Goal: Information Seeking & Learning: Learn about a topic

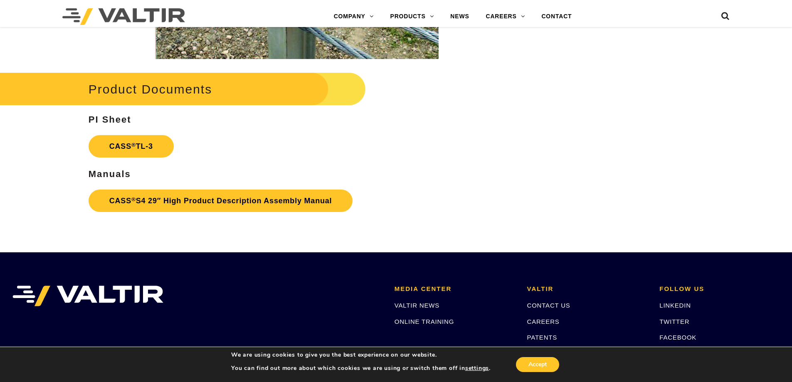
scroll to position [1330, 0]
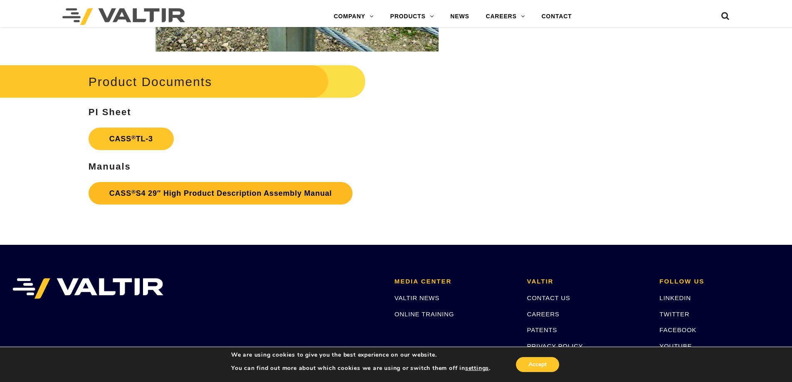
click at [283, 198] on link "CASS ® S4 29″ High Product Description Assembly Manual" at bounding box center [221, 193] width 264 height 22
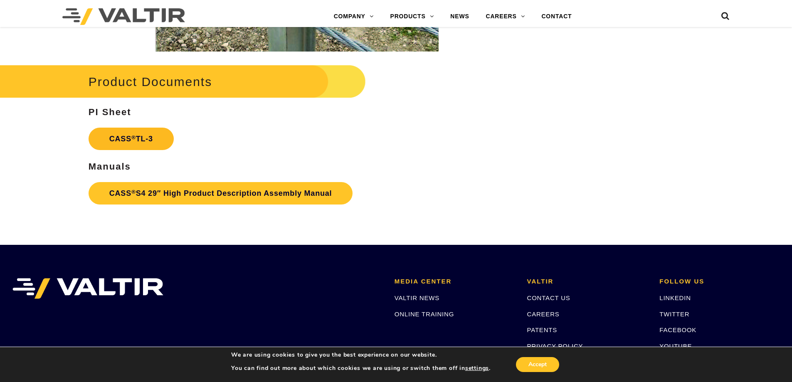
click at [115, 143] on link "CASS ® TL-3" at bounding box center [131, 139] width 85 height 22
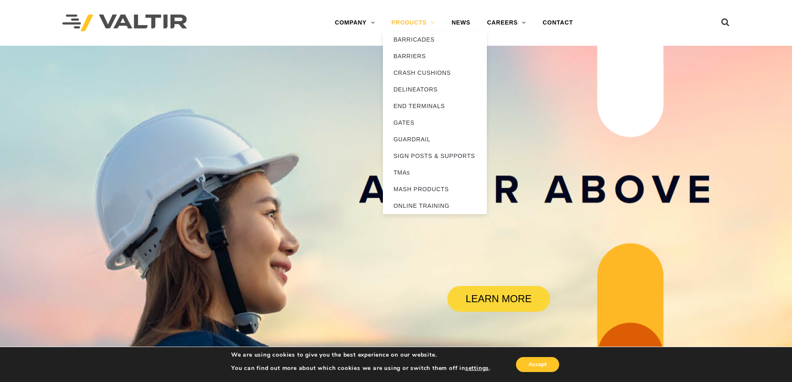
click at [402, 22] on link "PRODUCTS" at bounding box center [413, 23] width 60 height 17
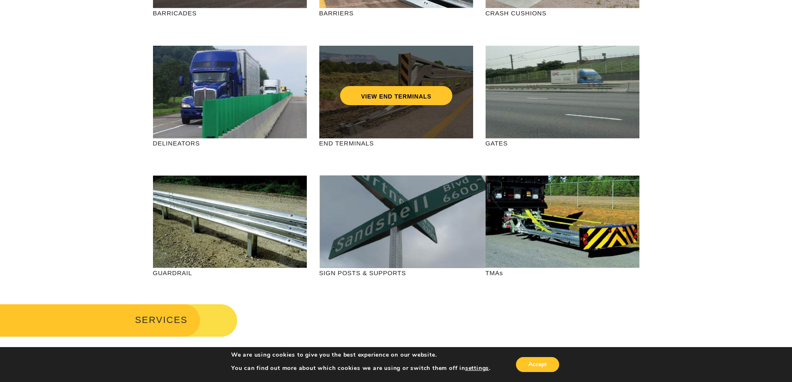
scroll to position [208, 0]
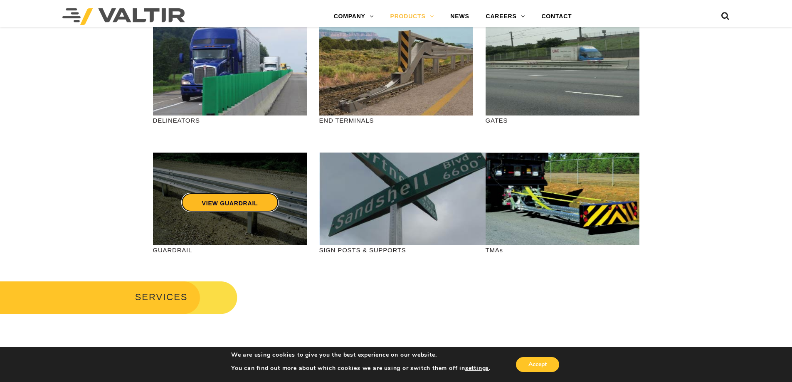
click at [206, 203] on link "VIEW GUARDRAIL" at bounding box center [230, 202] width 98 height 19
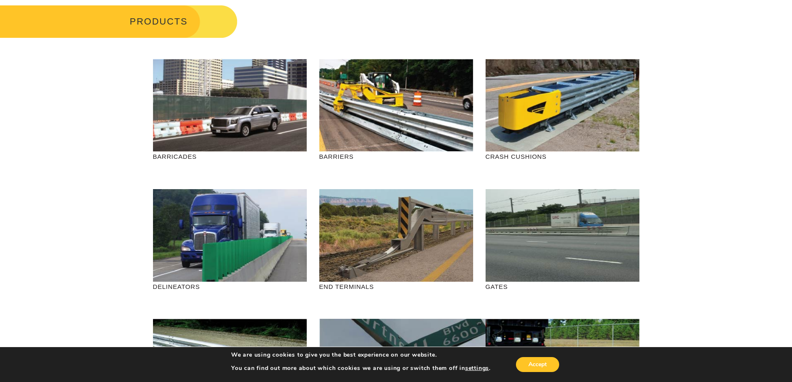
scroll to position [0, 0]
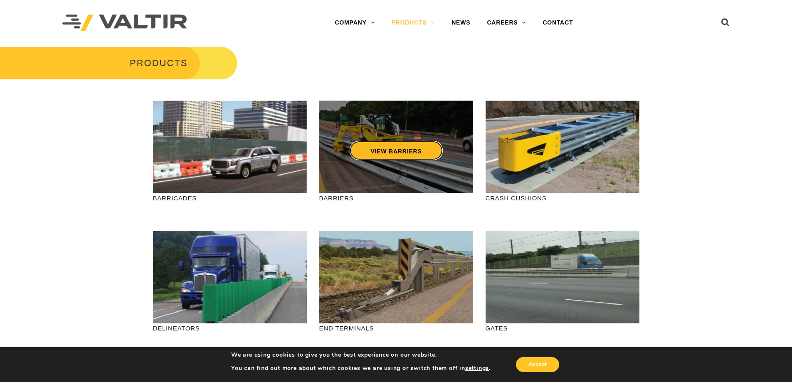
click at [392, 148] on link "VIEW BARRIERS" at bounding box center [396, 150] width 93 height 19
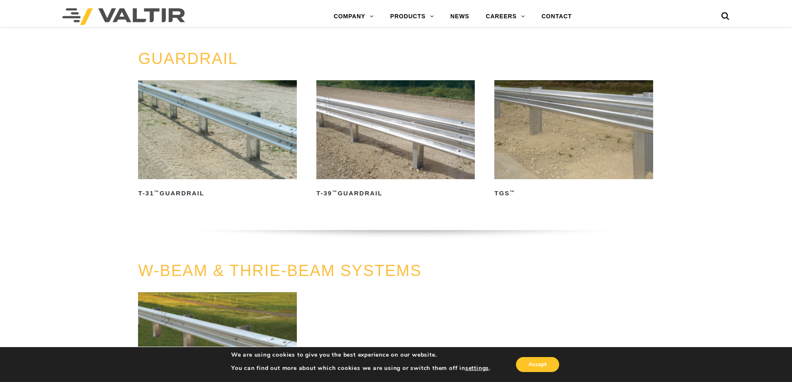
scroll to position [499, 0]
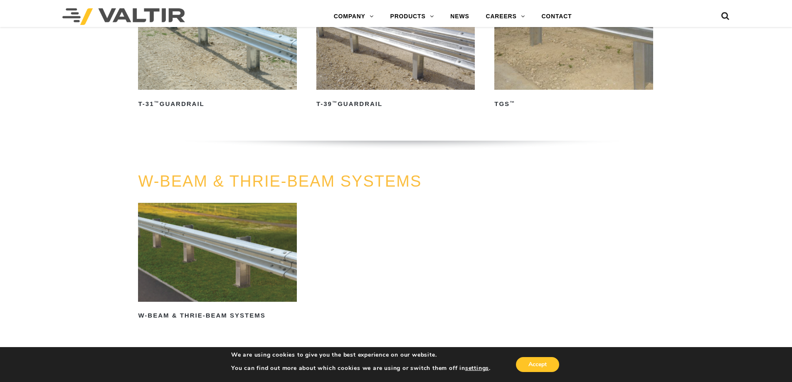
click at [197, 251] on img at bounding box center [217, 252] width 158 height 99
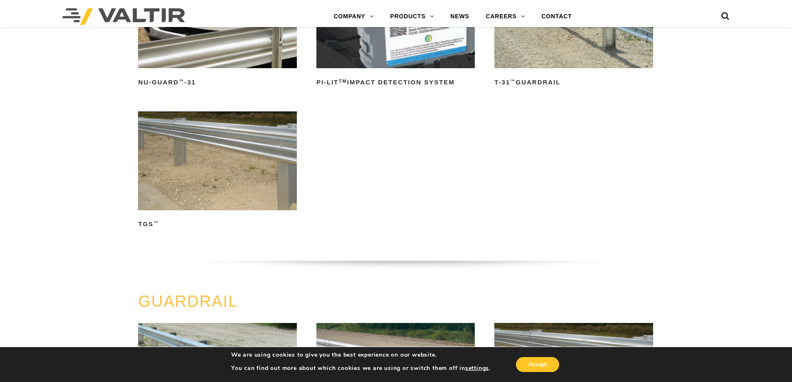
scroll to position [166, 0]
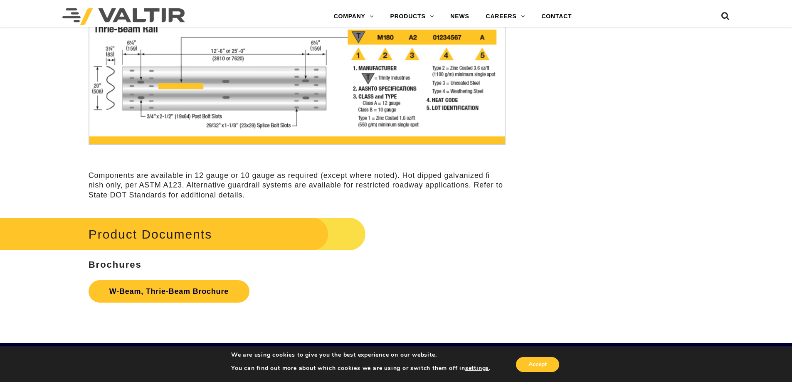
scroll to position [2411, 0]
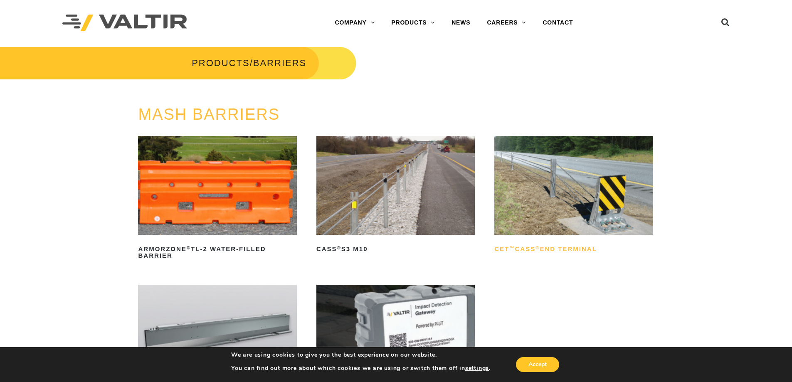
click at [553, 245] on h2 "CET ™ CASS ® End Terminal" at bounding box center [573, 248] width 158 height 13
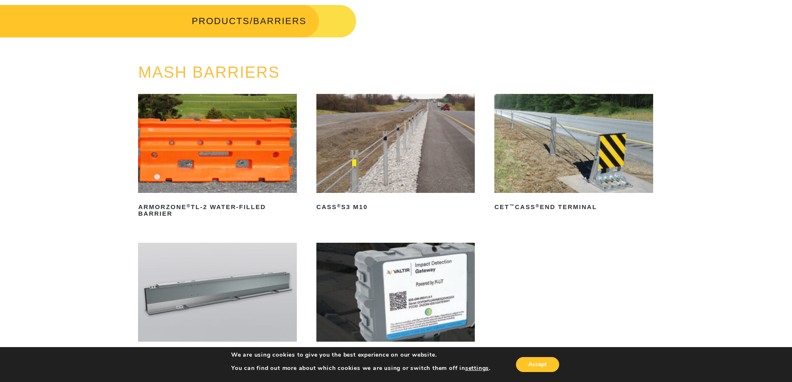
scroll to position [42, 0]
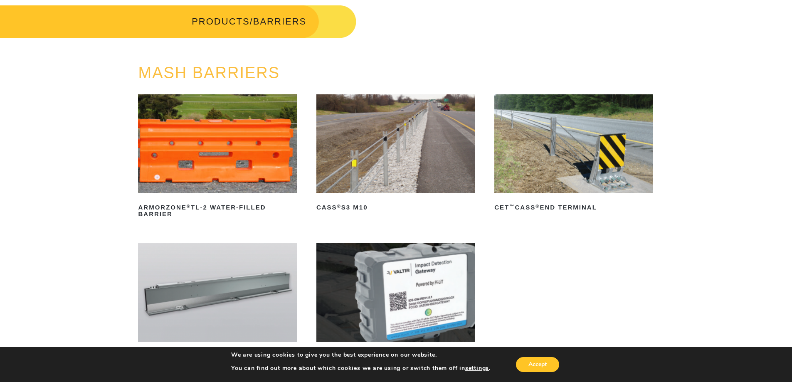
click at [345, 190] on img at bounding box center [395, 143] width 158 height 99
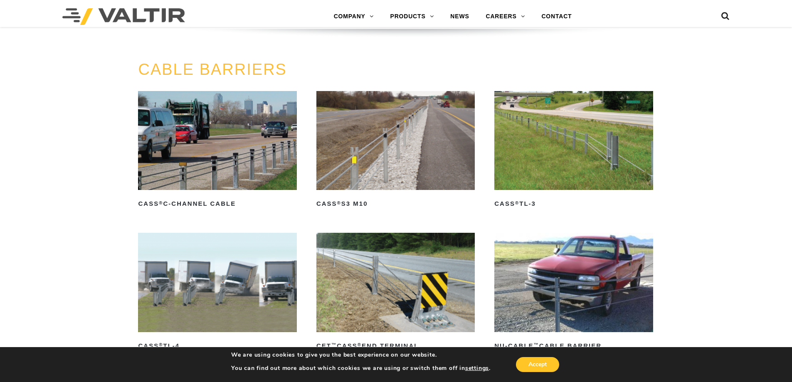
scroll to position [416, 0]
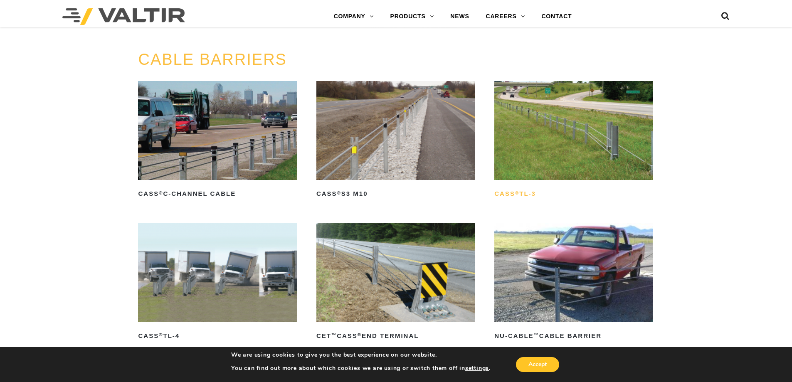
click at [517, 192] on sup "®" at bounding box center [517, 192] width 4 height 5
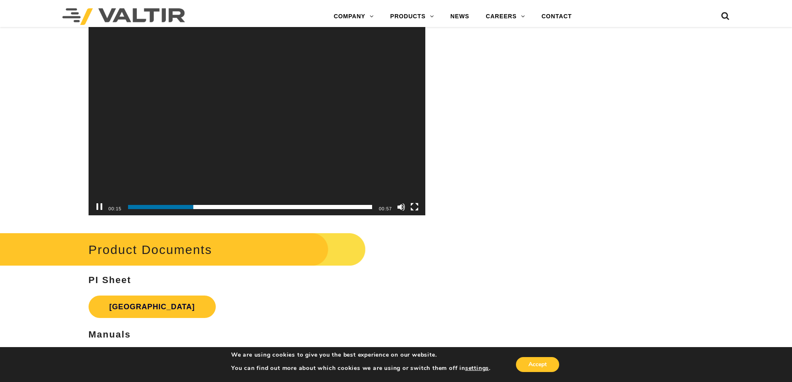
scroll to position [2743, 0]
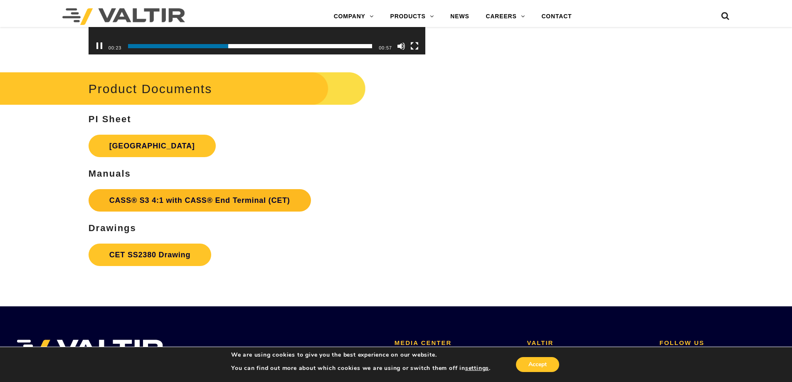
click at [264, 200] on link "CASS® S3 4:1 with CASS® End Terminal (CET)" at bounding box center [200, 200] width 222 height 22
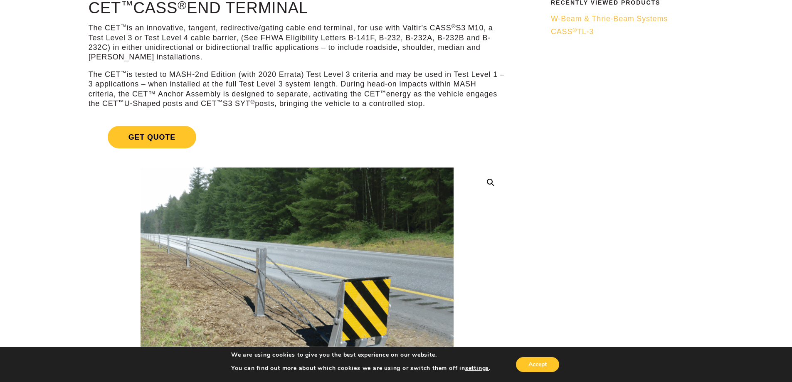
scroll to position [0, 0]
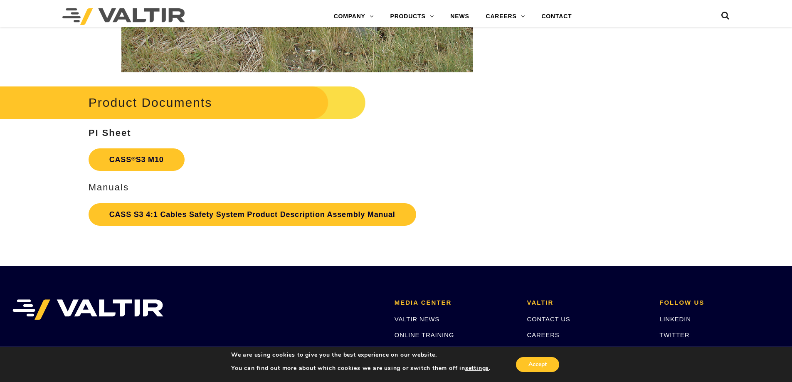
scroll to position [1787, 0]
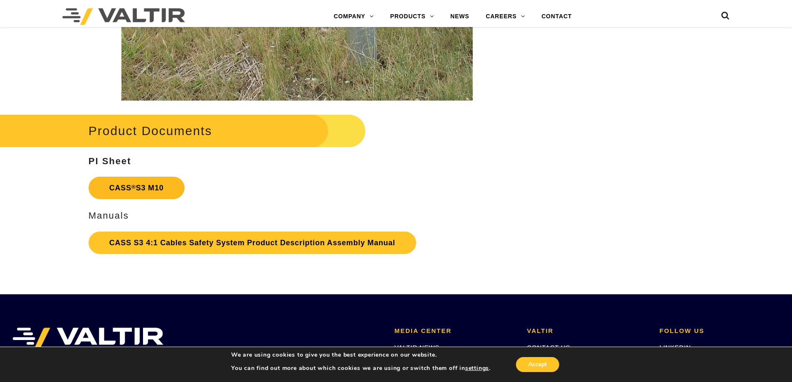
click at [168, 187] on link "CASS ® S3 M10" at bounding box center [137, 188] width 96 height 22
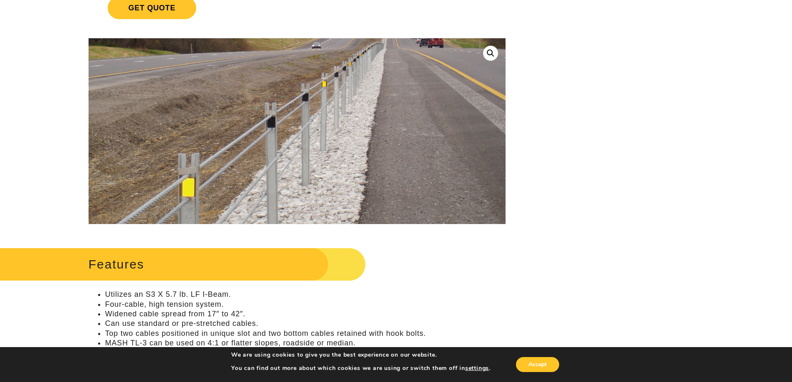
scroll to position [0, 0]
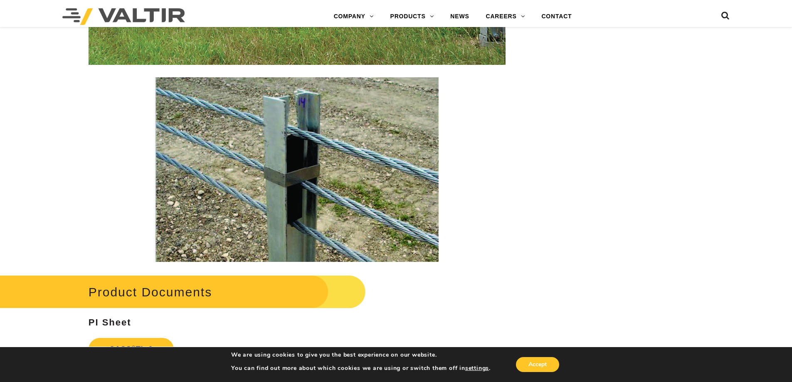
scroll to position [1247, 0]
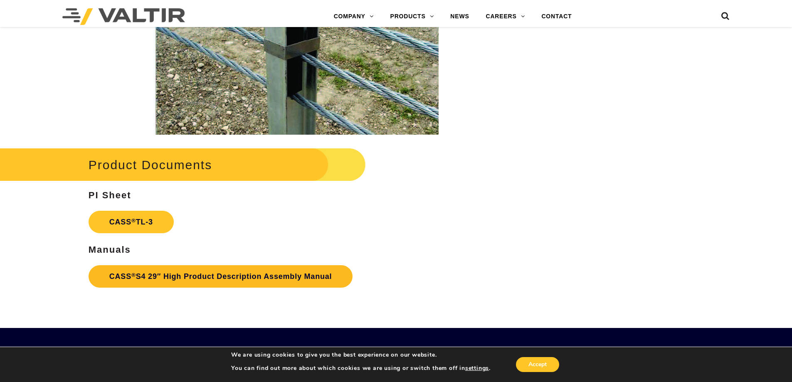
click at [235, 278] on link "CASS ® S4 29″ High Product Description Assembly Manual" at bounding box center [221, 276] width 264 height 22
